Goal: Information Seeking & Learning: Check status

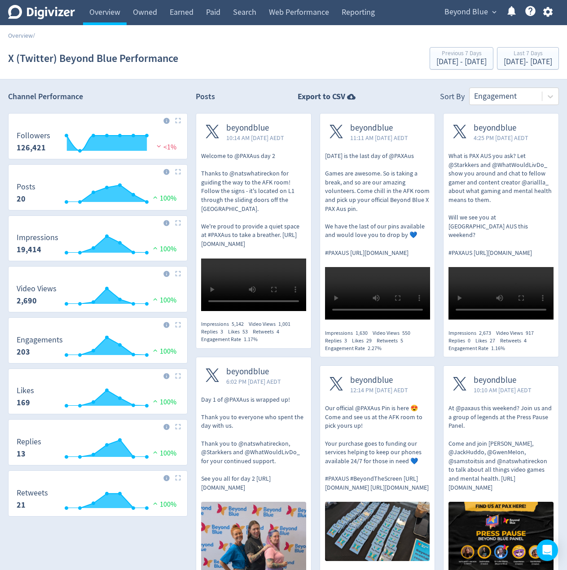
click at [208, 93] on h2 "Posts" at bounding box center [205, 98] width 19 height 14
drag, startPoint x: 206, startPoint y: 88, endPoint x: 204, endPoint y: 97, distance: 8.7
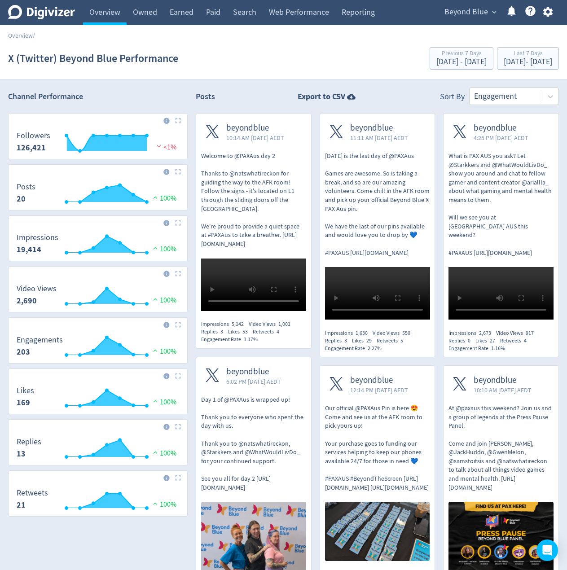
click at [206, 89] on div "Posts Export to CSV Sort By Engagement" at bounding box center [377, 97] width 363 height 18
click at [203, 100] on h2 "Posts" at bounding box center [205, 98] width 19 height 14
click at [205, 90] on div "Posts Export to CSV Sort By Engagement" at bounding box center [377, 97] width 363 height 18
click at [207, 96] on h2 "Posts" at bounding box center [205, 98] width 19 height 14
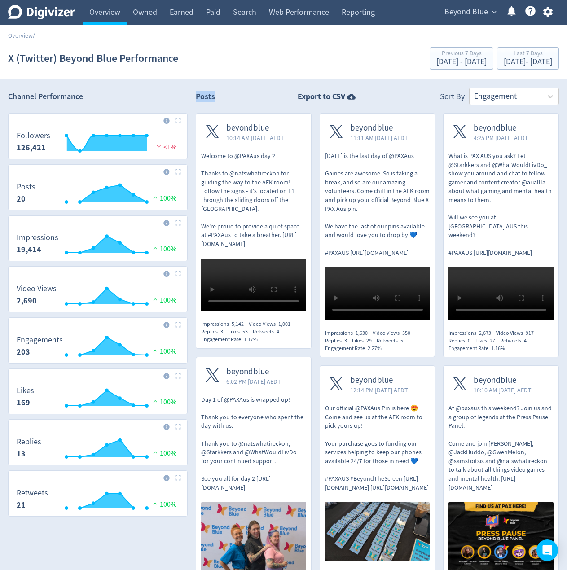
click at [207, 96] on h2 "Posts" at bounding box center [205, 98] width 19 height 14
click at [207, 88] on div "Posts Export to CSV Sort By Engagement" at bounding box center [377, 97] width 363 height 18
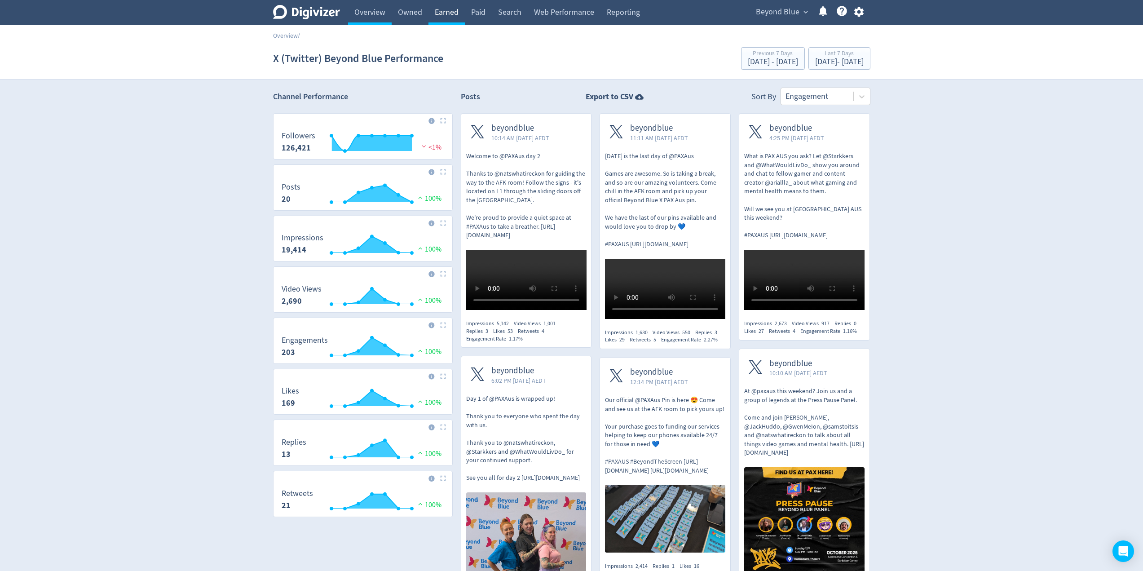
click at [448, 13] on link "Earned" at bounding box center [446, 12] width 36 height 25
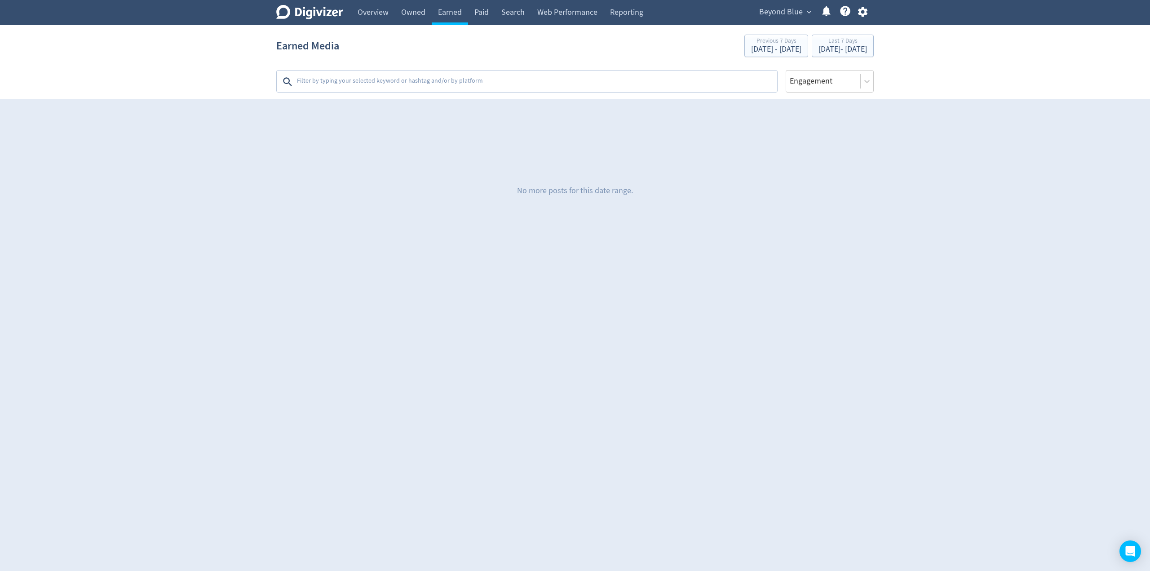
click at [370, 79] on textarea at bounding box center [536, 82] width 480 height 18
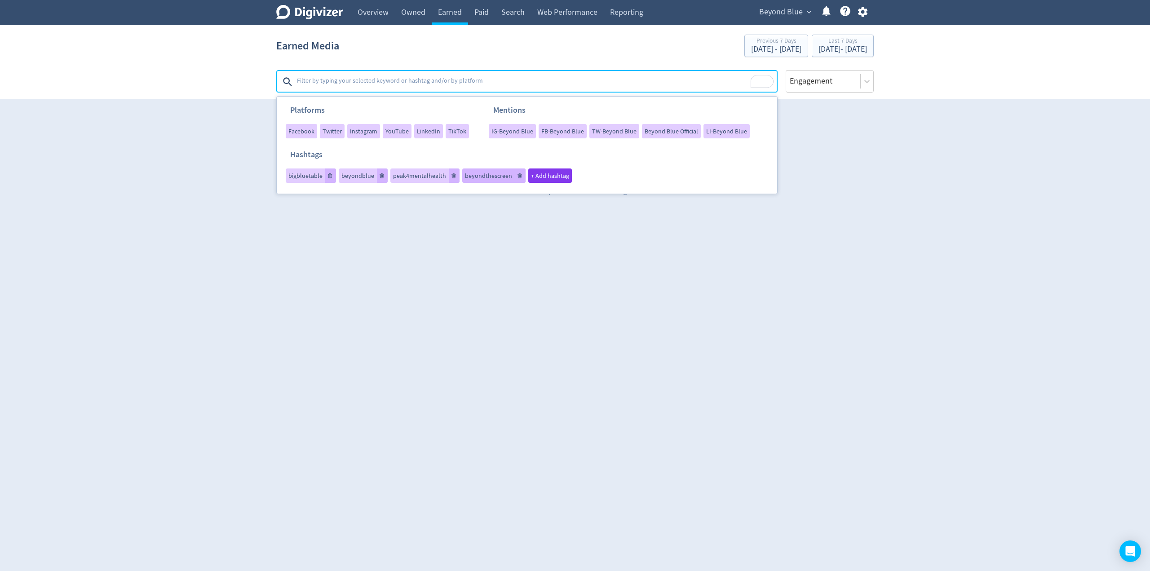
click at [483, 177] on span "beyondthescreen" at bounding box center [488, 175] width 47 height 6
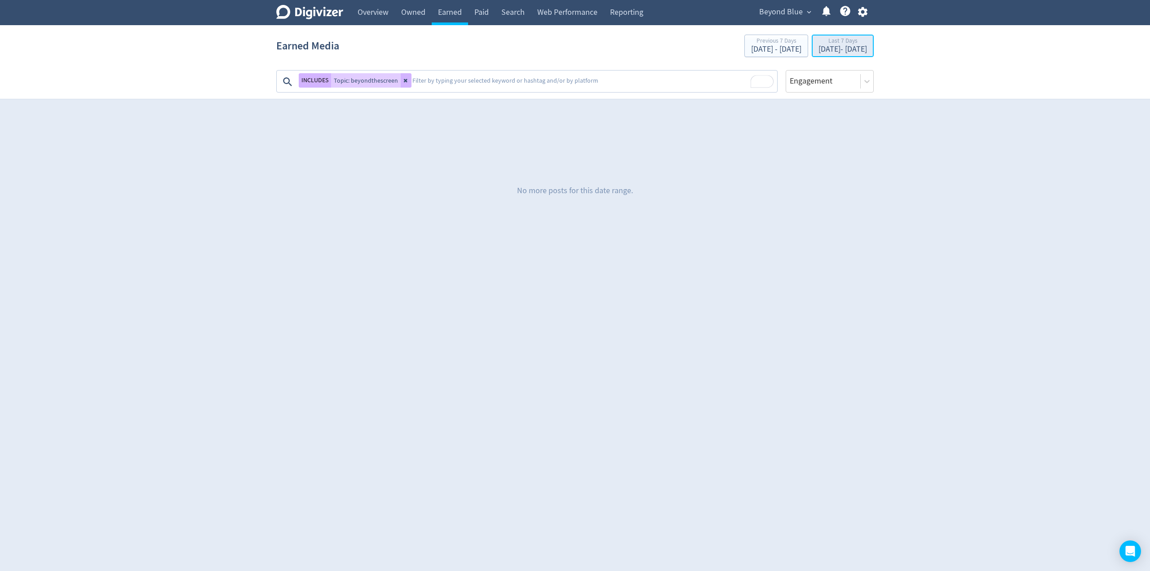
click at [567, 48] on div "[DATE] - [DATE]" at bounding box center [842, 49] width 48 height 8
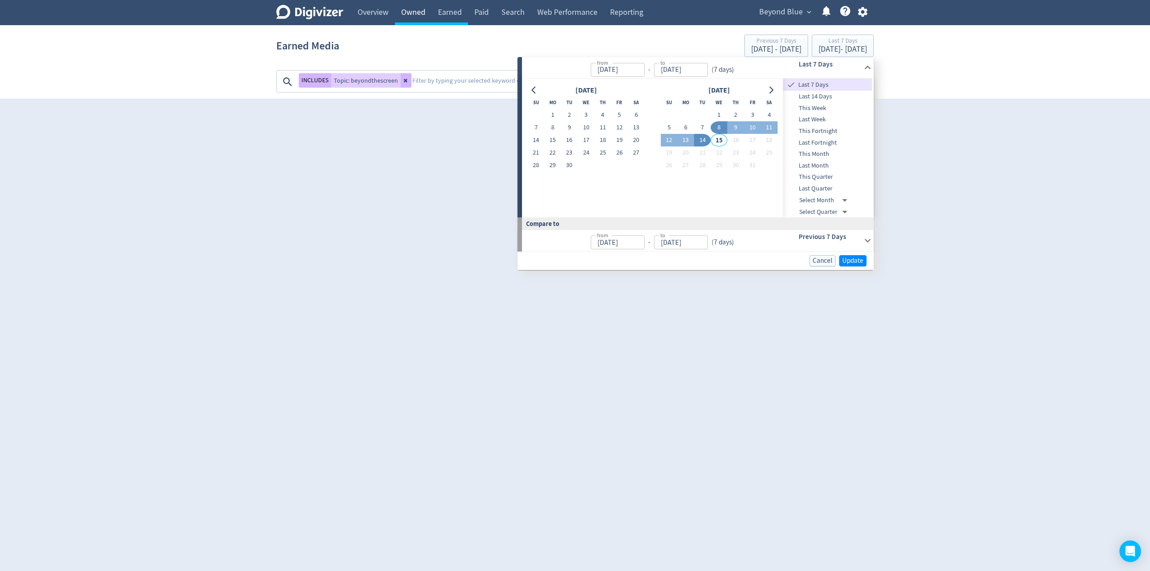
click at [427, 13] on link "Owned" at bounding box center [413, 12] width 37 height 25
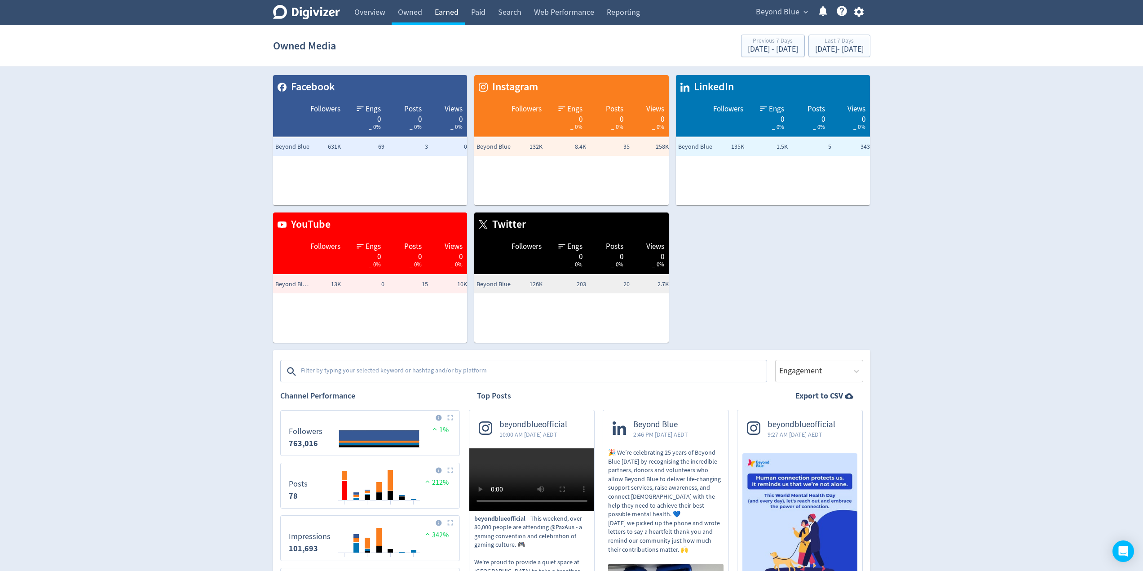
click at [445, 6] on link "Earned" at bounding box center [446, 12] width 36 height 25
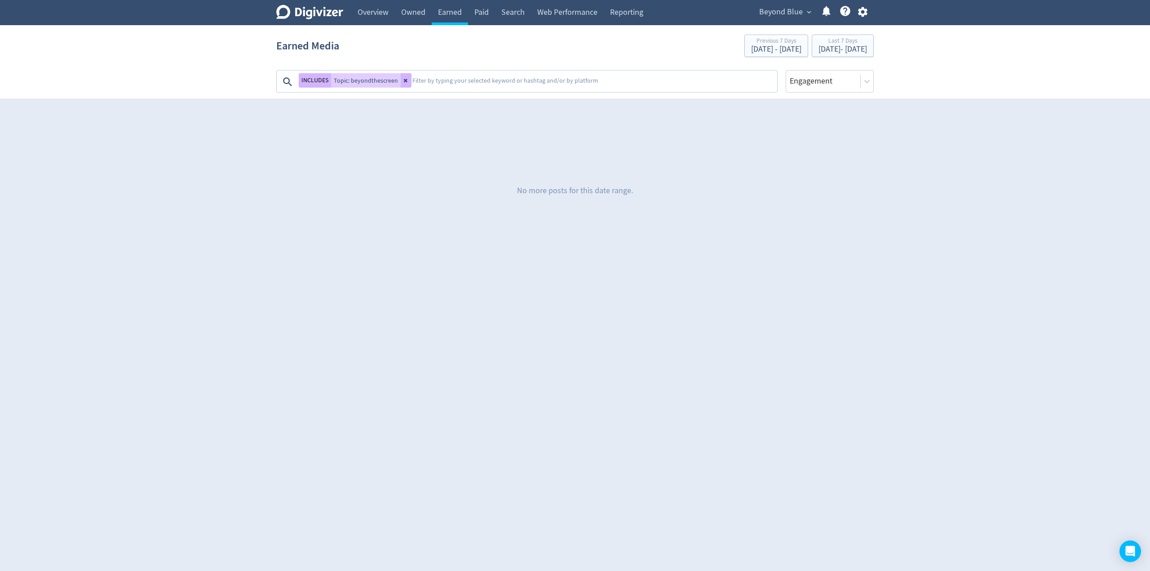
drag, startPoint x: 404, startPoint y: 82, endPoint x: 426, endPoint y: 80, distance: 22.1
click at [404, 82] on icon at bounding box center [405, 80] width 5 height 5
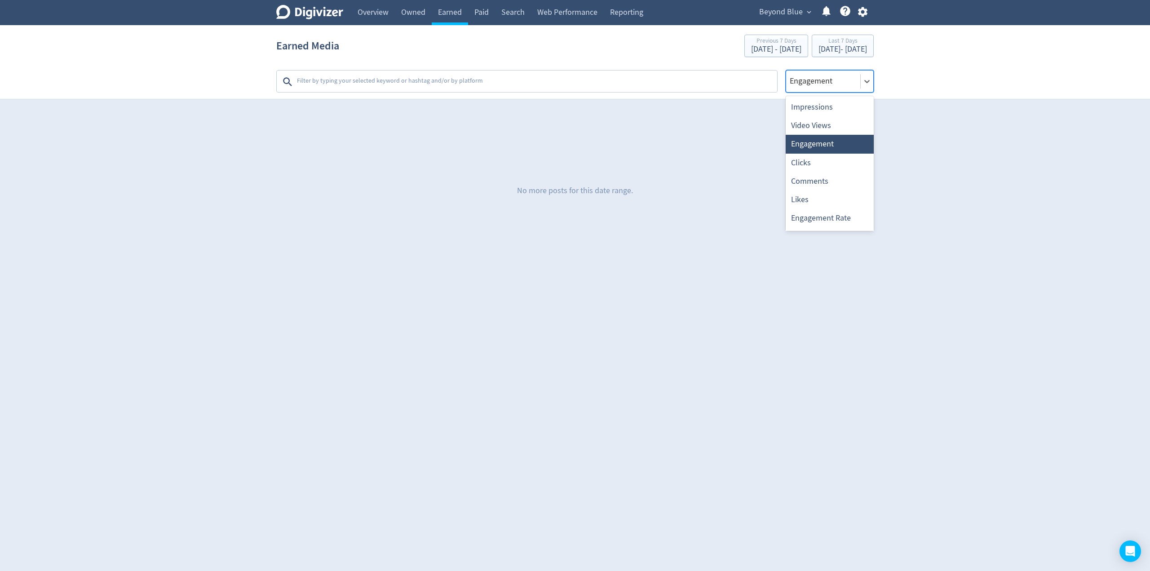
click at [567, 72] on div "Engagement" at bounding box center [829, 81] width 88 height 22
click at [567, 99] on div "Impressions" at bounding box center [829, 107] width 88 height 18
click at [567, 31] on section "Earned Media Previous 7 Days [DATE] - [DATE] Last 7 Days [DATE] - [DATE] Platfo…" at bounding box center [575, 62] width 1150 height 74
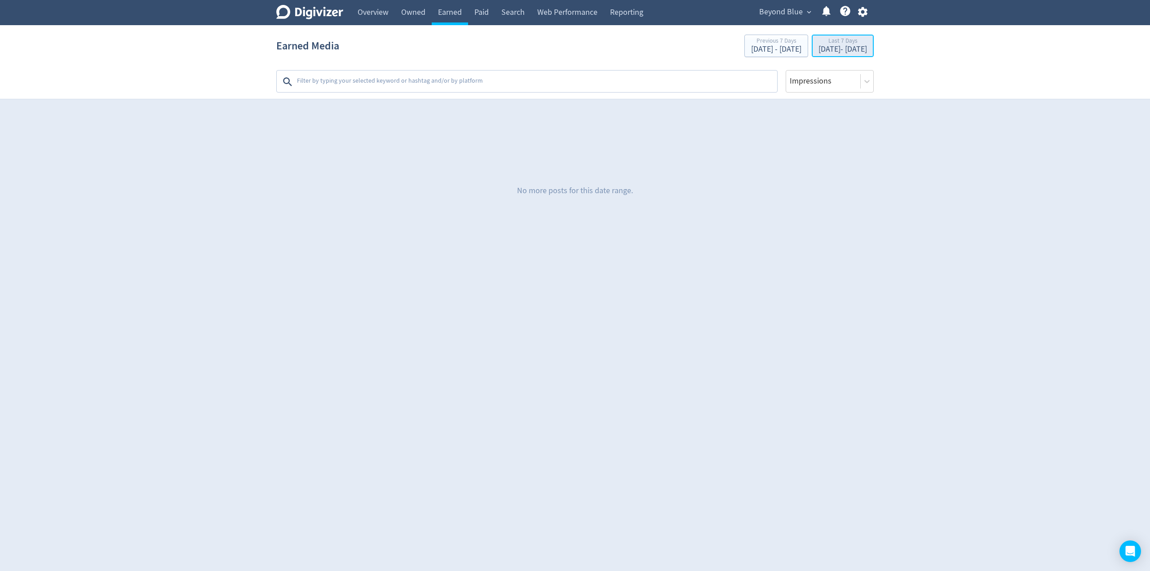
click at [567, 41] on div "Last 7 Days" at bounding box center [842, 42] width 48 height 8
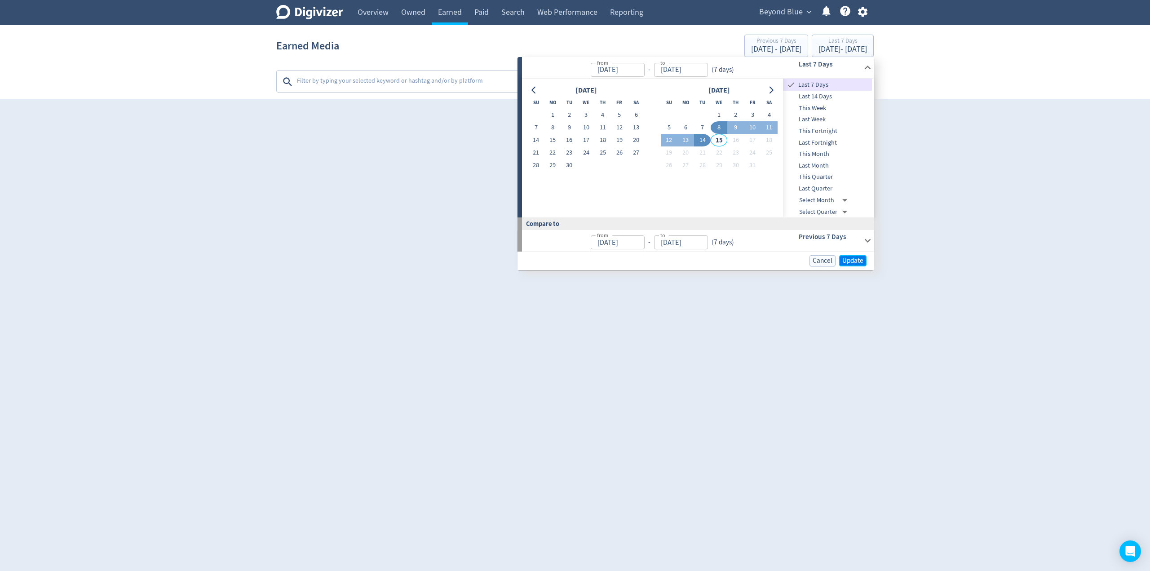
click at [567, 263] on span "Update" at bounding box center [852, 260] width 21 height 7
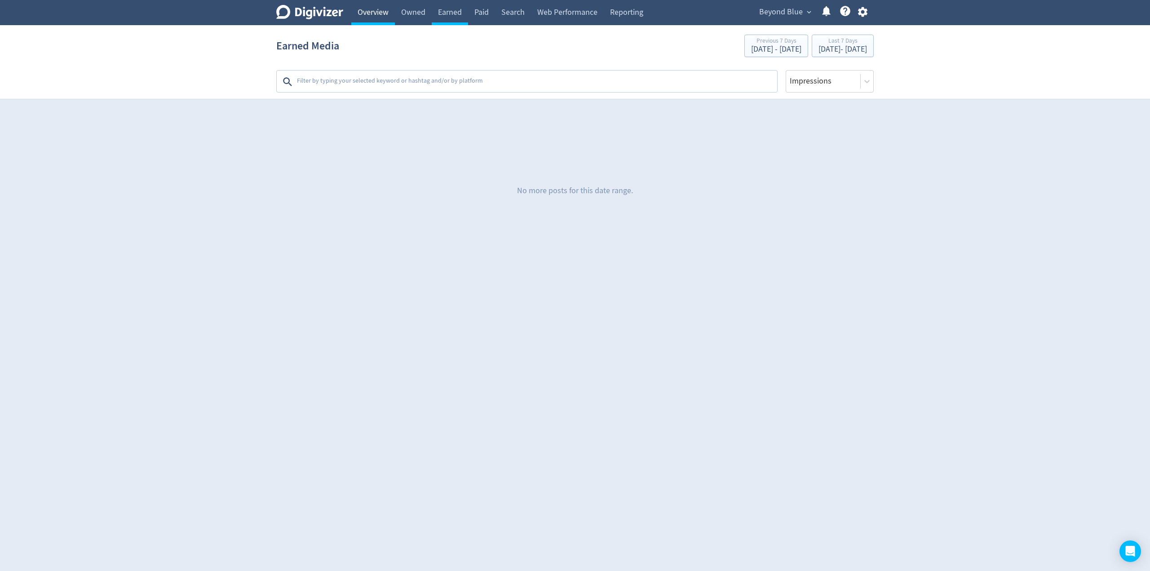
click at [376, 13] on link "Overview" at bounding box center [373, 12] width 44 height 25
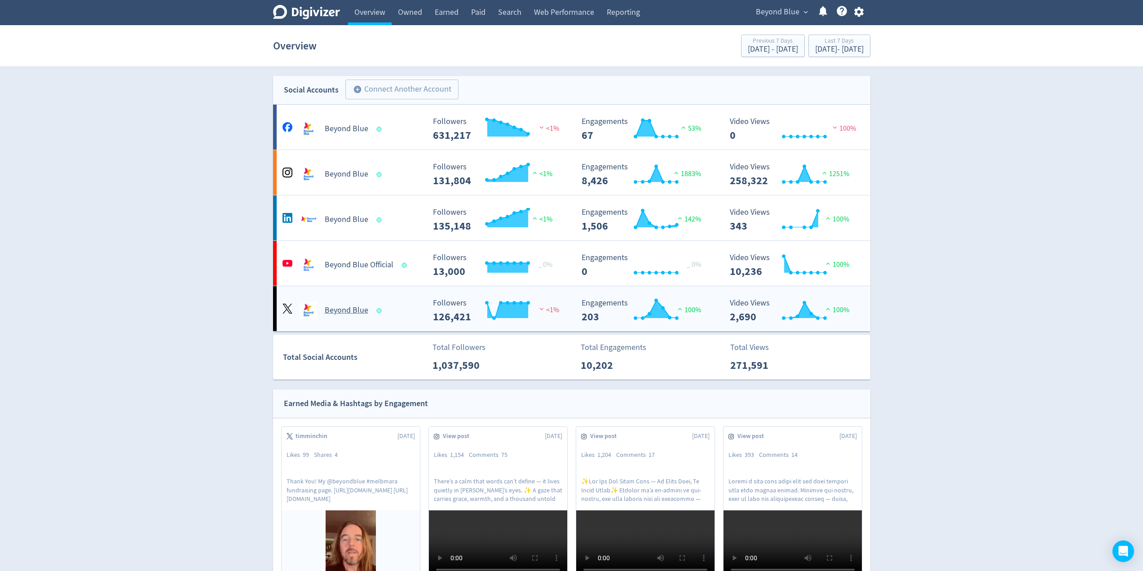
click at [409, 298] on div "Beyond Blue" at bounding box center [351, 306] width 149 height 25
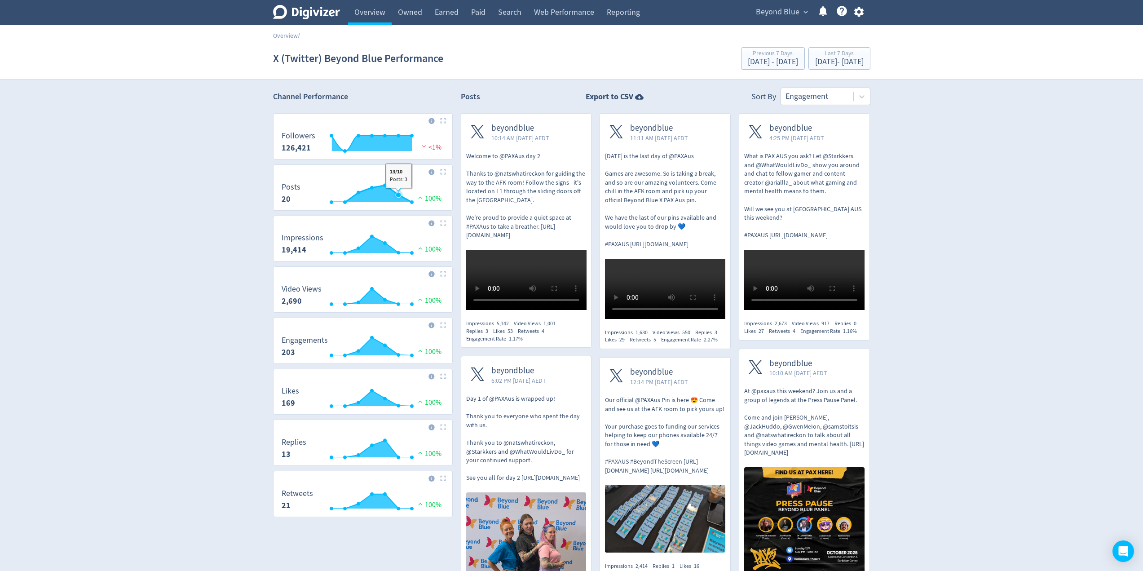
drag, startPoint x: 397, startPoint y: 421, endPoint x: 397, endPoint y: 184, distance: 236.7
click at [438, 16] on link "Earned" at bounding box center [446, 12] width 36 height 25
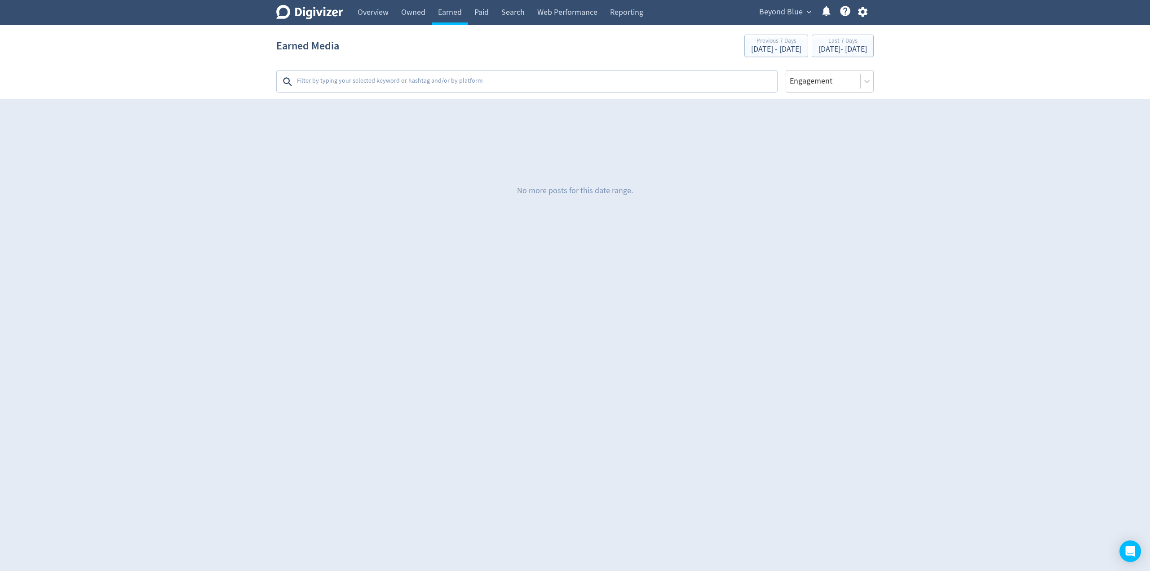
drag, startPoint x: 210, startPoint y: 78, endPoint x: 243, endPoint y: 83, distance: 33.6
click at [210, 78] on section "Earned Media Previous 7 Days [DATE] - [DATE] Last 7 Days [DATE] - [DATE] Platfo…" at bounding box center [575, 62] width 1150 height 74
click at [357, 79] on textarea at bounding box center [536, 82] width 480 height 18
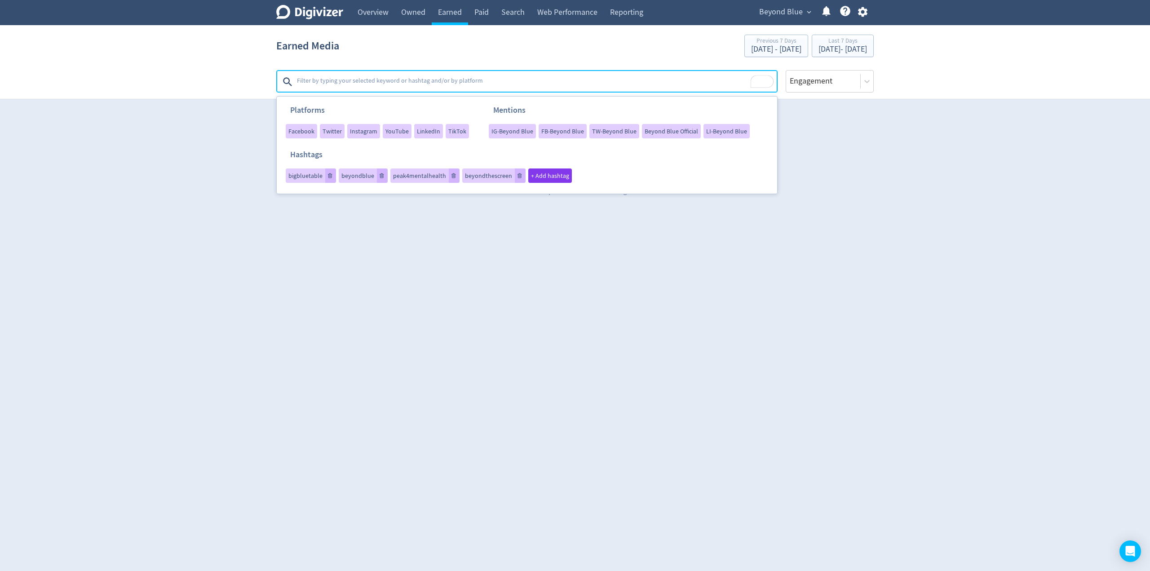
click at [490, 211] on div "No more posts for this date range." at bounding box center [574, 190] width 597 height 135
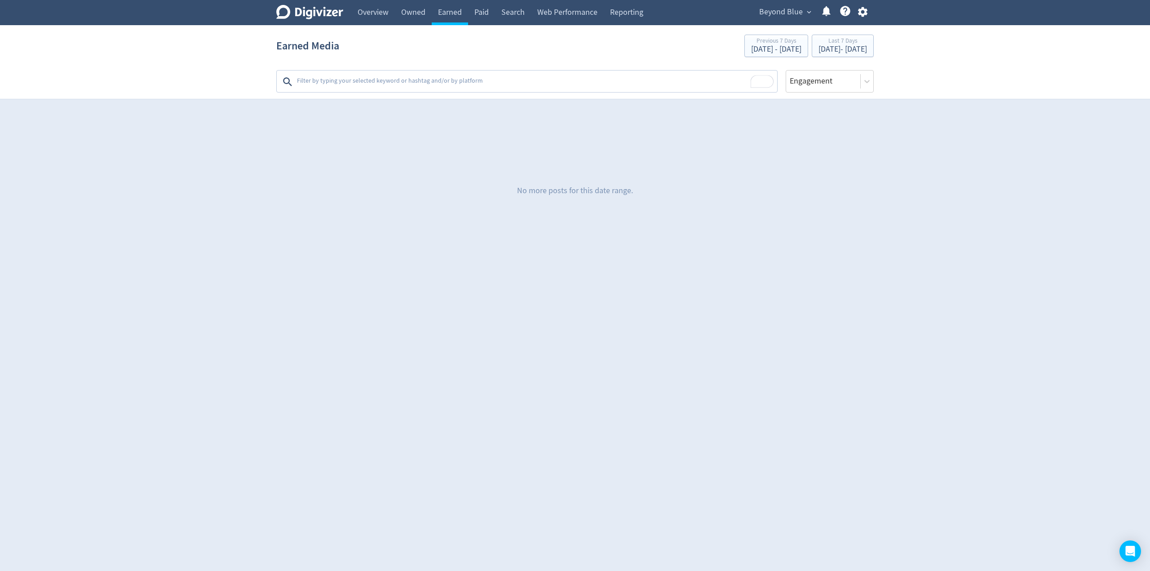
click at [220, 61] on section "Earned Media Previous 7 Days [DATE] - [DATE] Last 7 Days [DATE] - [DATE] Platfo…" at bounding box center [575, 62] width 1150 height 74
click at [229, 73] on section "Earned Media Previous 7 Days [DATE] - [DATE] Last 7 Days [DATE] - [DATE] Platfo…" at bounding box center [575, 62] width 1150 height 74
click at [220, 72] on section "Earned Media Previous 7 Days [DATE] - [DATE] Last 7 Days [DATE] - [DATE] Platfo…" at bounding box center [575, 62] width 1150 height 74
click at [487, 78] on textarea "To enrich screen reader interactions, please activate Accessibility in Grammarl…" at bounding box center [536, 82] width 480 height 18
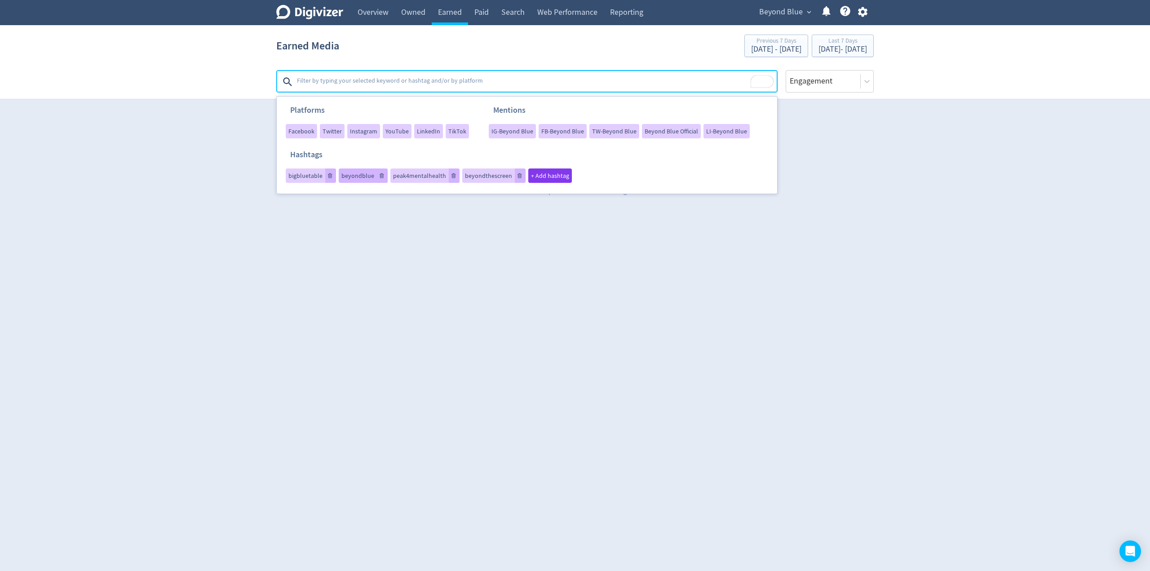
click at [353, 173] on span "beyondblue" at bounding box center [357, 175] width 33 height 6
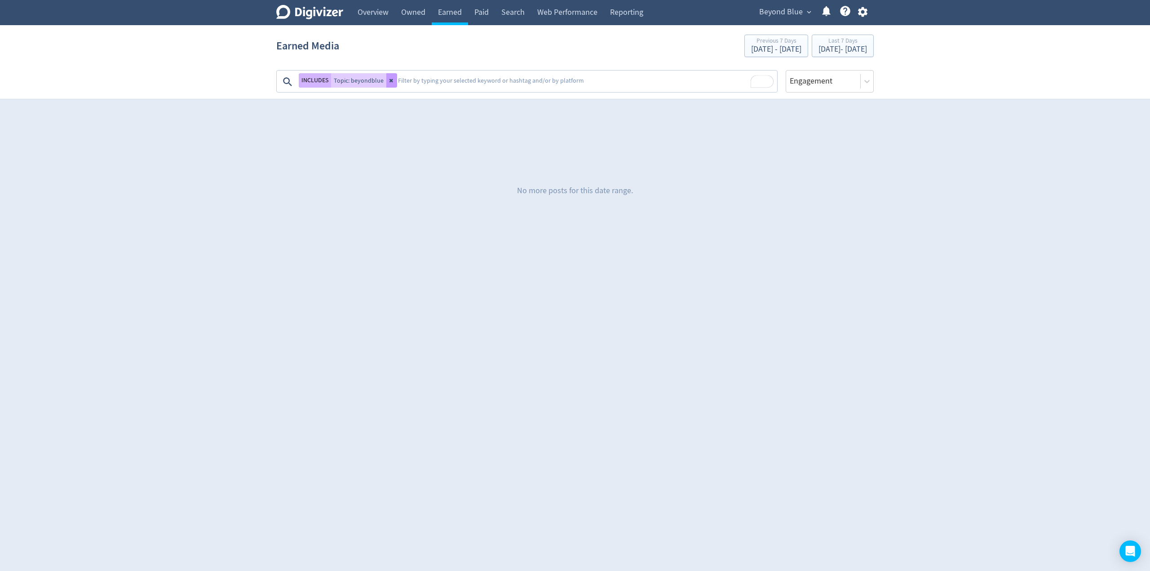
click at [390, 78] on icon at bounding box center [391, 80] width 5 height 5
click at [448, 19] on link "Earned" at bounding box center [450, 12] width 36 height 25
click at [393, 47] on div "Earned Media Previous 7 Days [DATE] - [DATE] Last 7 Days [DATE] - [DATE]" at bounding box center [574, 45] width 597 height 29
click at [317, 82] on textarea "To enrich screen reader interactions, please activate Accessibility in Grammarl…" at bounding box center [536, 82] width 480 height 18
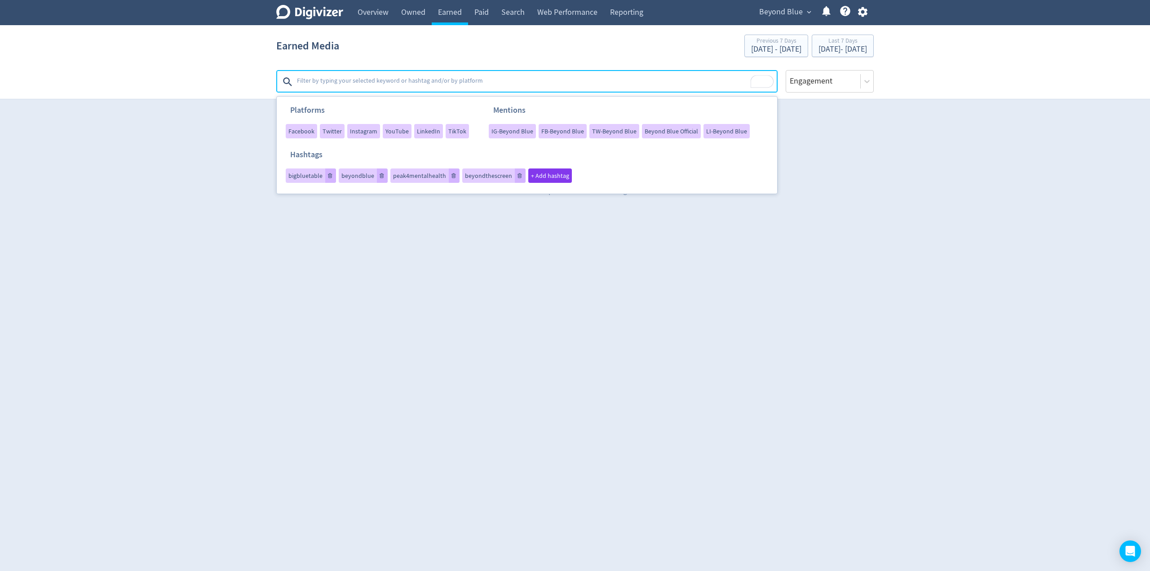
click at [320, 36] on h1 "Earned Media" at bounding box center [307, 45] width 63 height 29
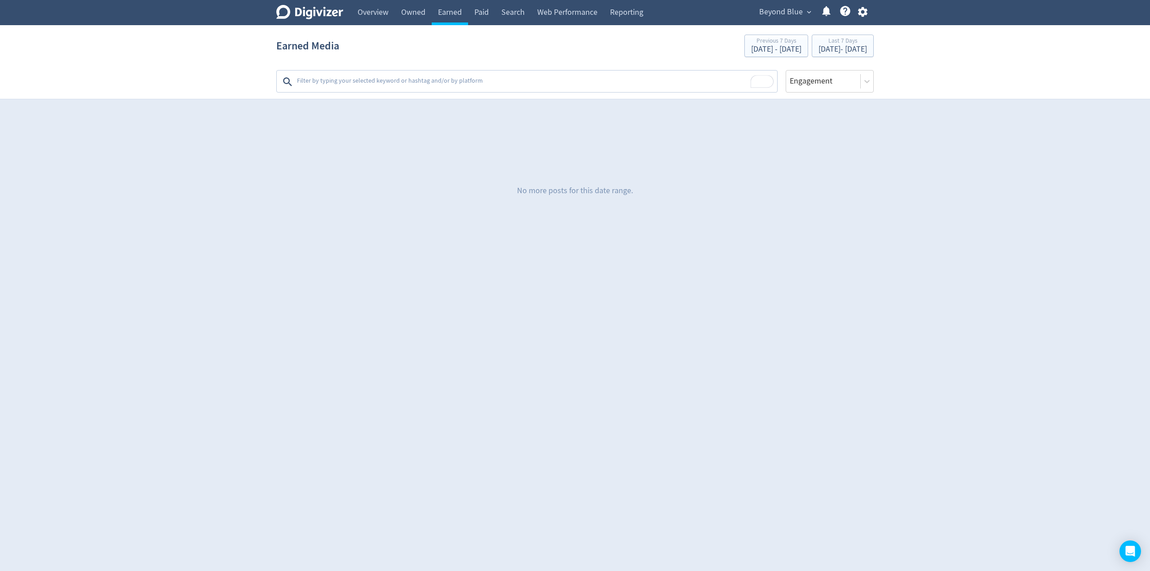
click at [324, 11] on icon at bounding box center [309, 12] width 67 height 14
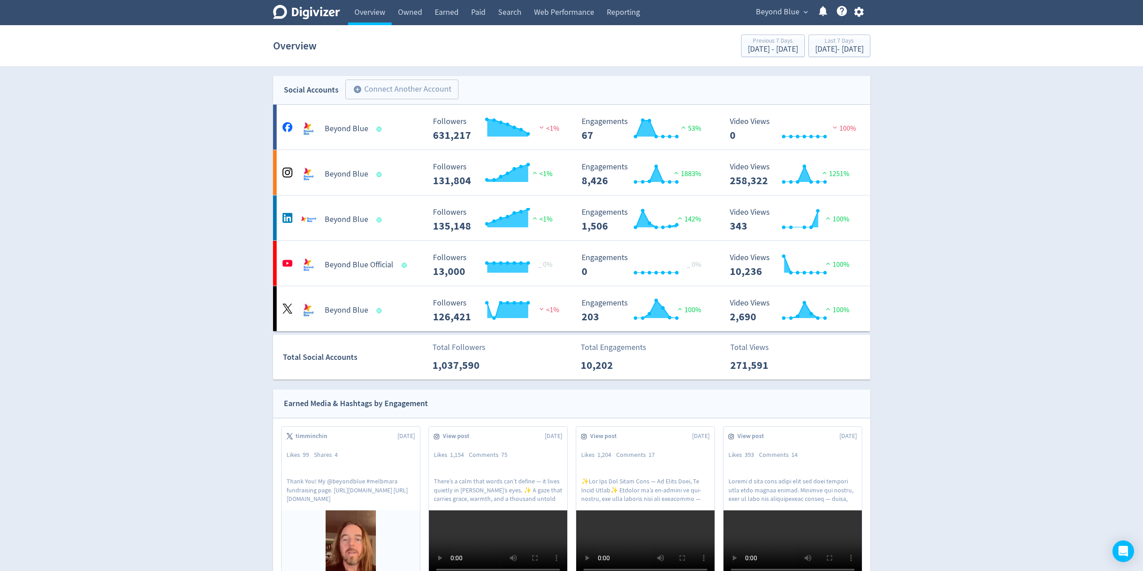
click at [567, 5] on span "Beyond Blue" at bounding box center [778, 12] width 44 height 14
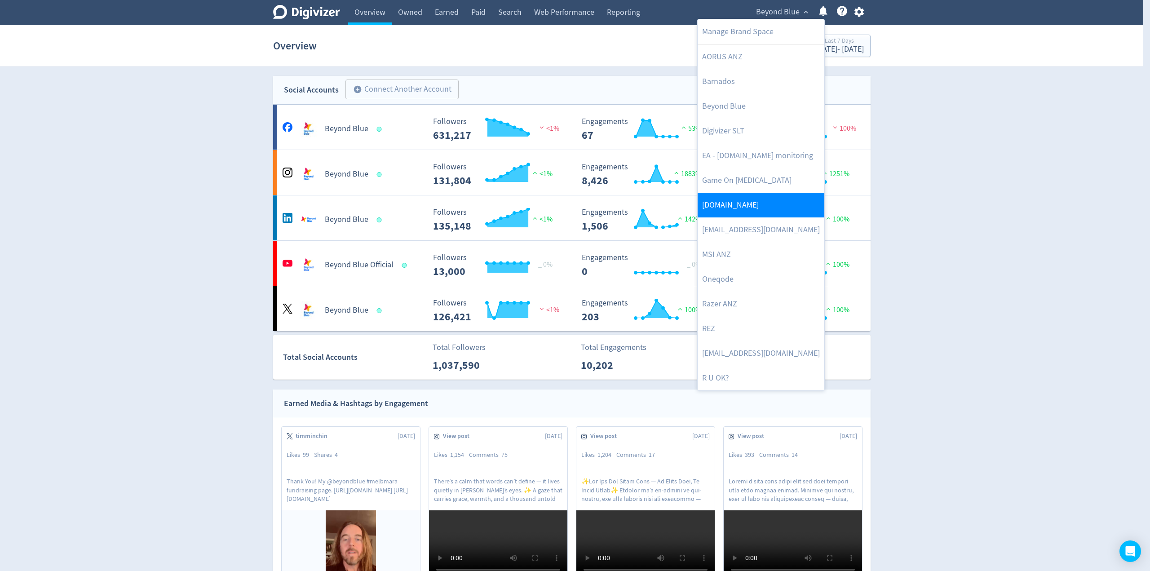
click at [567, 205] on link "[DOMAIN_NAME]" at bounding box center [760, 205] width 127 height 25
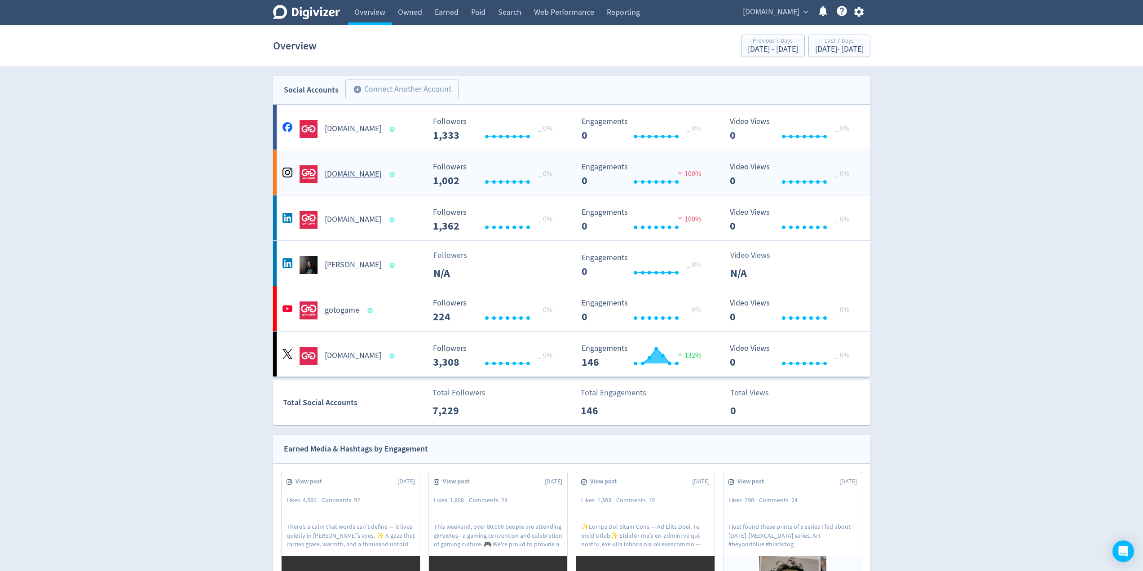
click at [409, 165] on div "[DOMAIN_NAME]" at bounding box center [351, 170] width 149 height 25
click at [394, 342] on div "[DOMAIN_NAME]" at bounding box center [351, 351] width 149 height 25
